Goal: Task Accomplishment & Management: Manage account settings

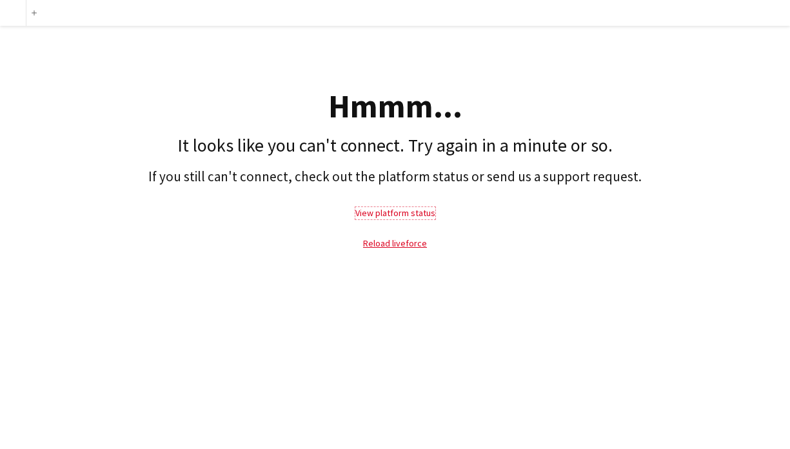
click at [395, 212] on link "View platform status" at bounding box center [395, 213] width 80 height 12
click at [398, 241] on link "Reload liveforce" at bounding box center [395, 243] width 64 height 12
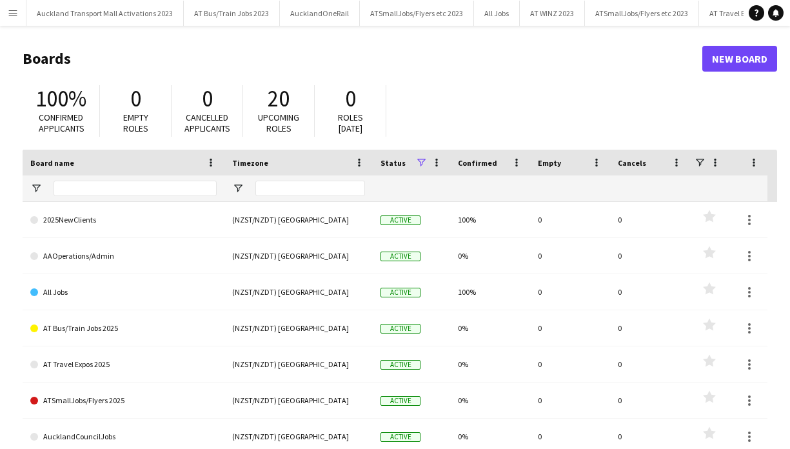
click at [14, 12] on app-icon "Menu" at bounding box center [13, 13] width 10 height 10
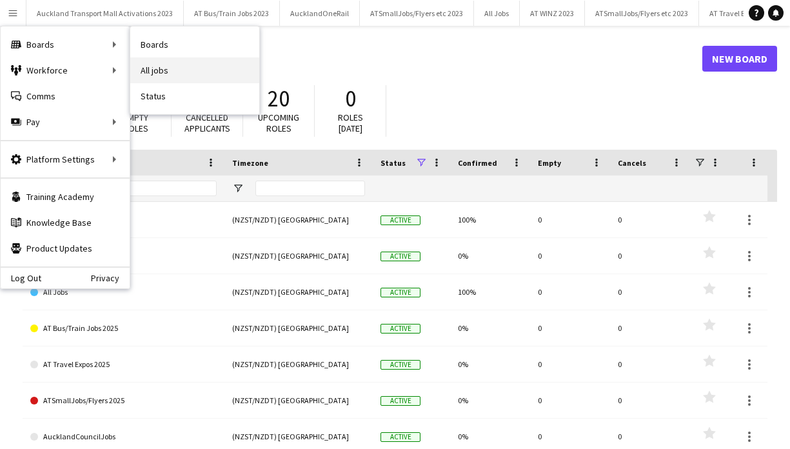
click at [160, 66] on link "All jobs" at bounding box center [194, 70] width 129 height 26
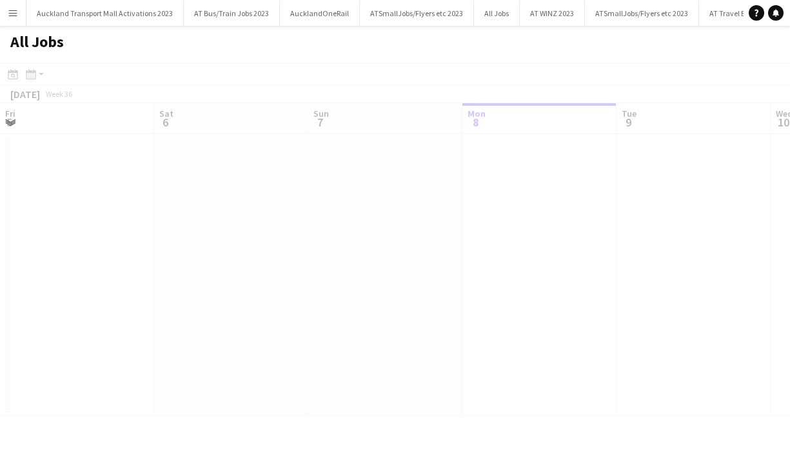
scroll to position [0, 308]
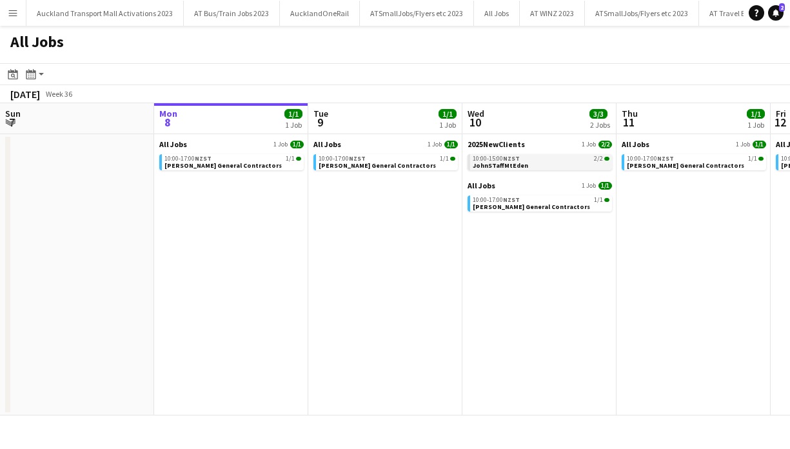
click at [545, 155] on div "10:00-15:00 NZST 2/2" at bounding box center [541, 158] width 137 height 6
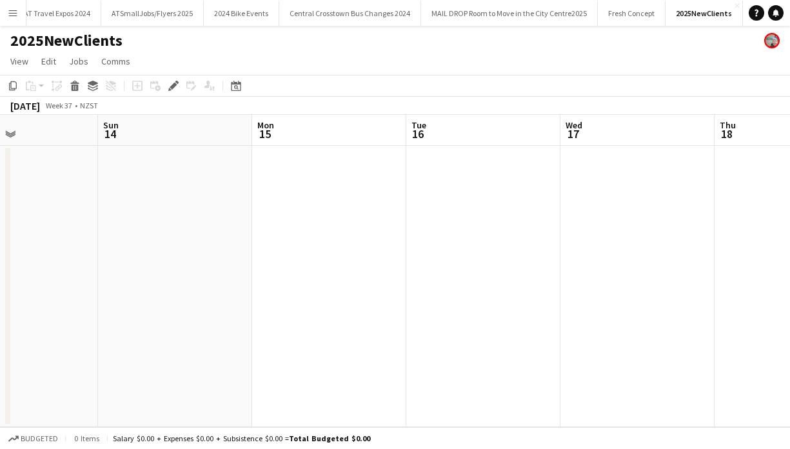
scroll to position [0, 426]
click at [15, 10] on app-icon "Menu" at bounding box center [13, 13] width 10 height 10
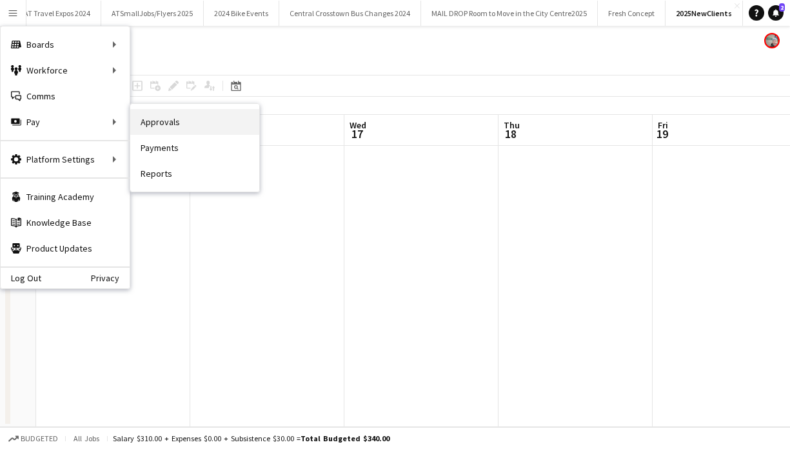
click at [152, 121] on link "Approvals" at bounding box center [194, 122] width 129 height 26
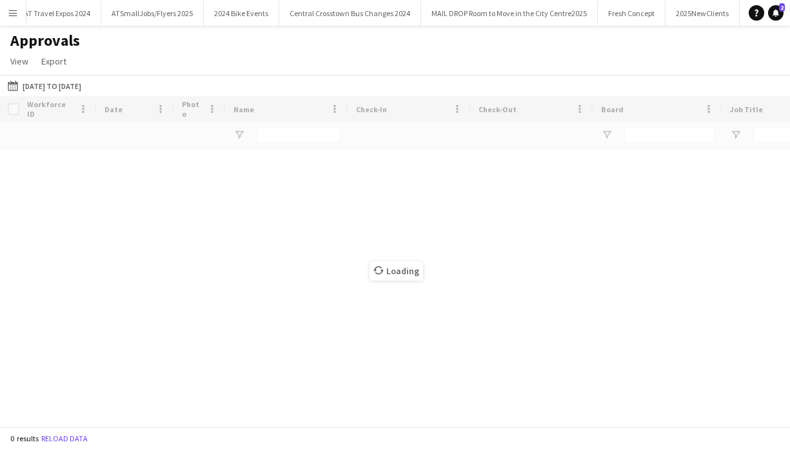
scroll to position [0, 683]
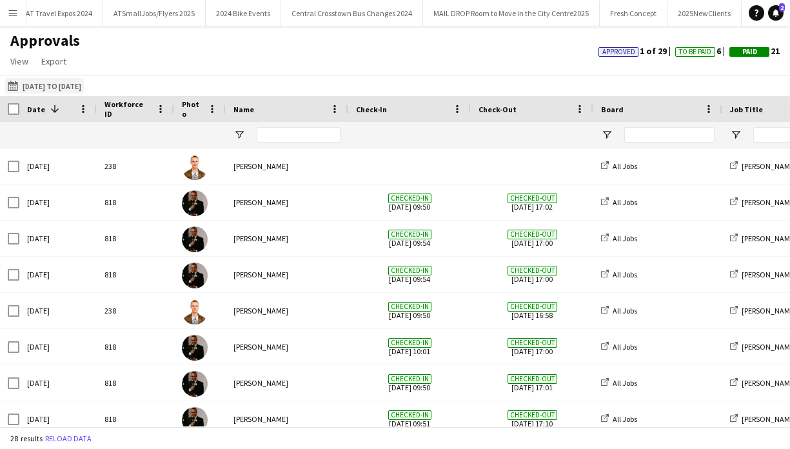
click at [49, 86] on button "01-08-2025 to 01-09-2025 01-08-2025 to 01-09-2025" at bounding box center [44, 85] width 79 height 15
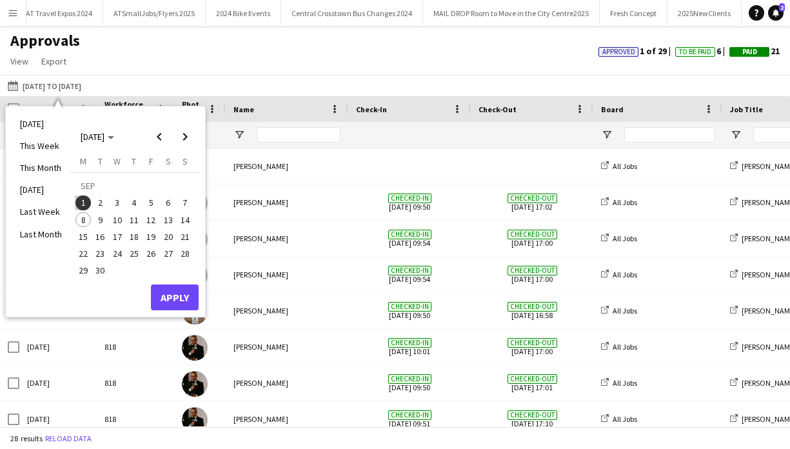
click at [187, 204] on span "7" at bounding box center [184, 202] width 15 height 15
click at [84, 200] on span "1" at bounding box center [82, 202] width 15 height 15
click at [186, 200] on span "7" at bounding box center [184, 202] width 15 height 15
click at [86, 201] on span "1" at bounding box center [82, 202] width 15 height 15
click at [178, 295] on button "Apply" at bounding box center [175, 297] width 48 height 26
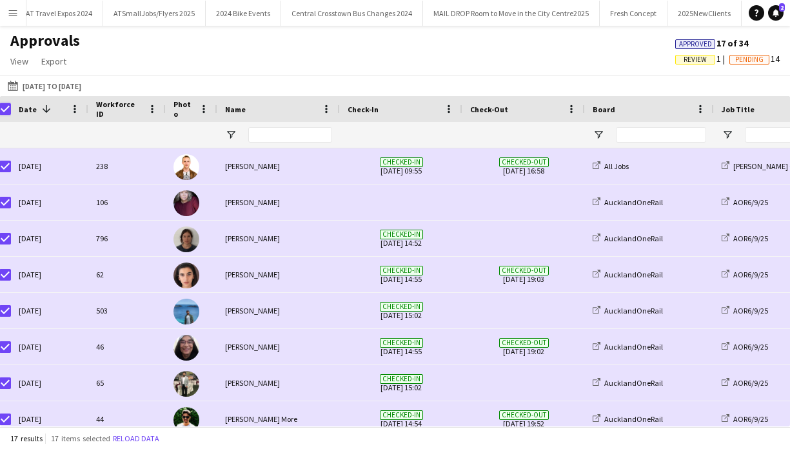
scroll to position [0, 12]
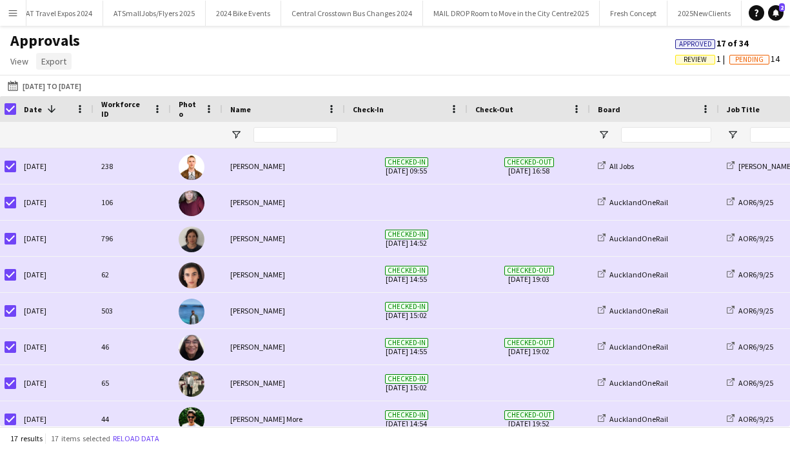
click at [61, 63] on span "Export" at bounding box center [53, 61] width 25 height 12
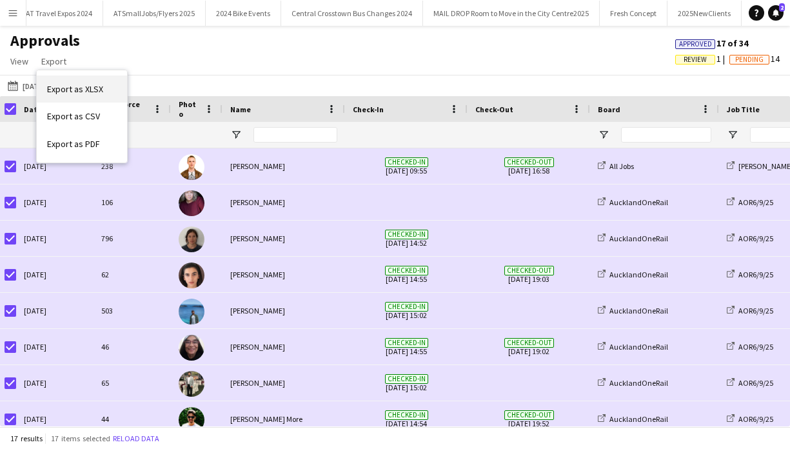
click at [74, 88] on span "Export as XLSX" at bounding box center [75, 89] width 56 height 12
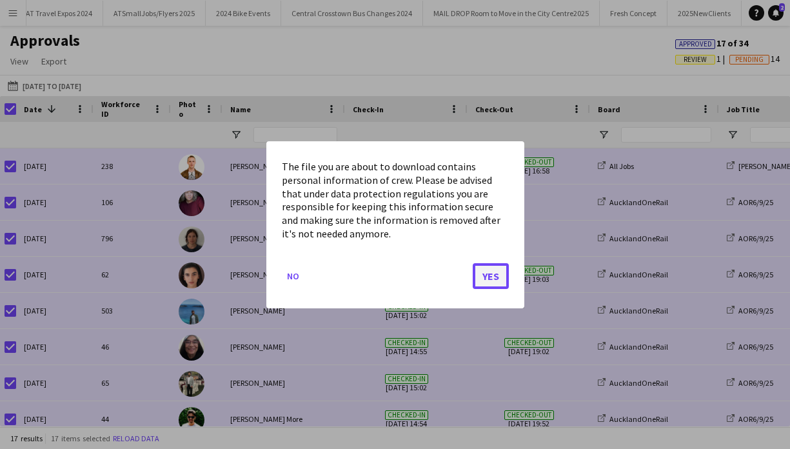
click at [494, 275] on button "Yes" at bounding box center [491, 275] width 36 height 26
